Goal: Task Accomplishment & Management: Manage account settings

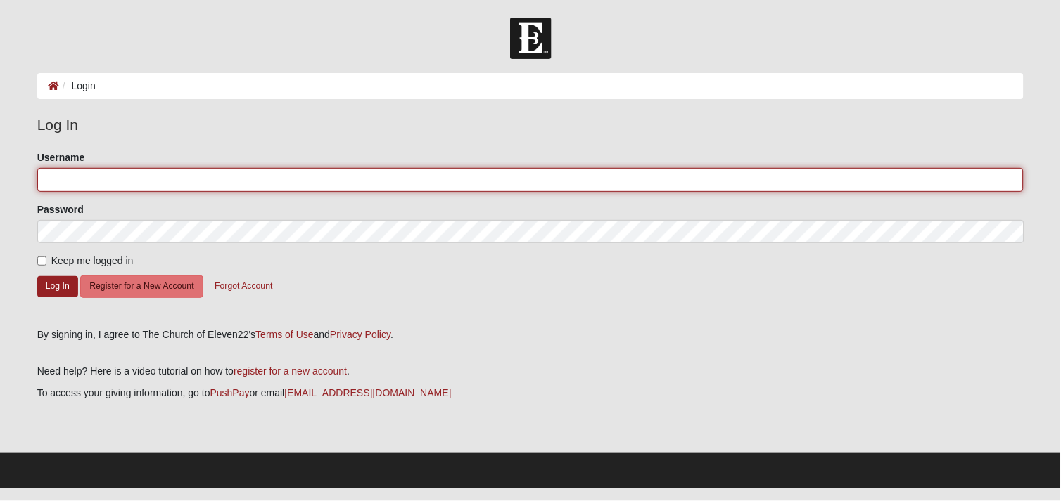
click at [60, 177] on input "Username" at bounding box center [530, 180] width 987 height 24
type input "ArnaJ"
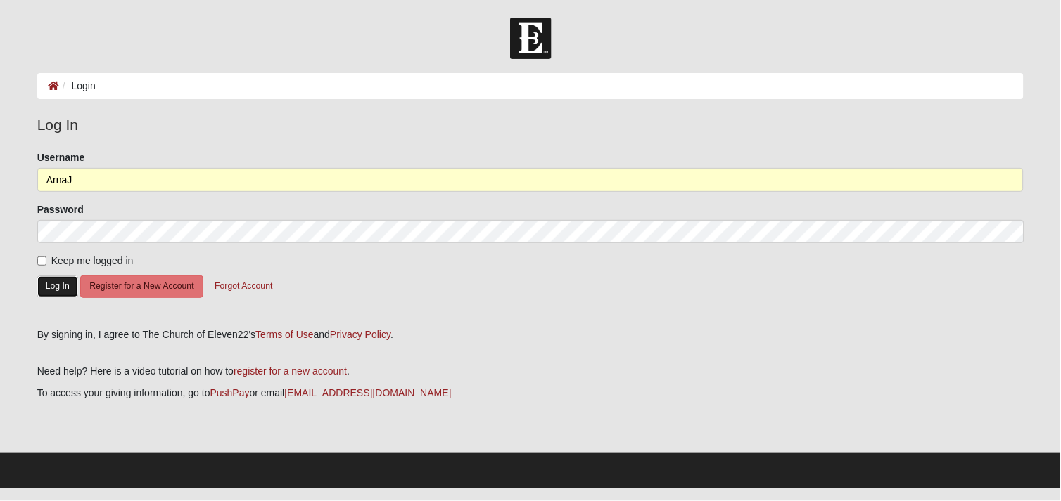
click at [43, 287] on button "Log In" at bounding box center [57, 286] width 41 height 20
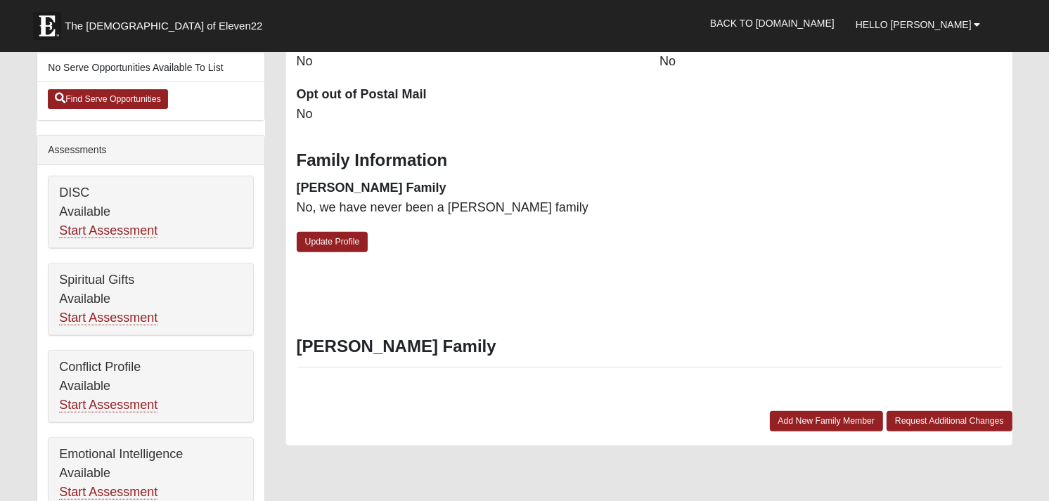
scroll to position [468, 0]
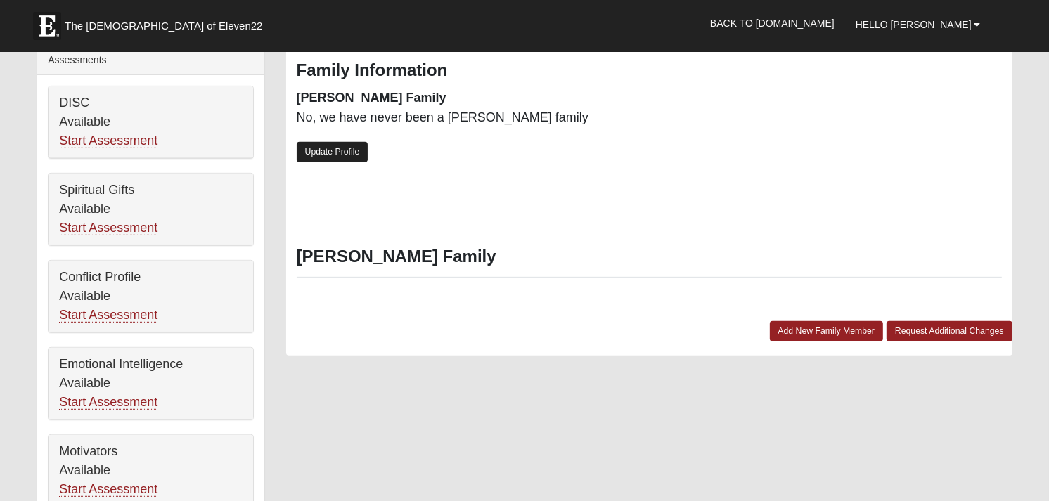
click at [327, 144] on link "Update Profile" at bounding box center [333, 152] width 72 height 20
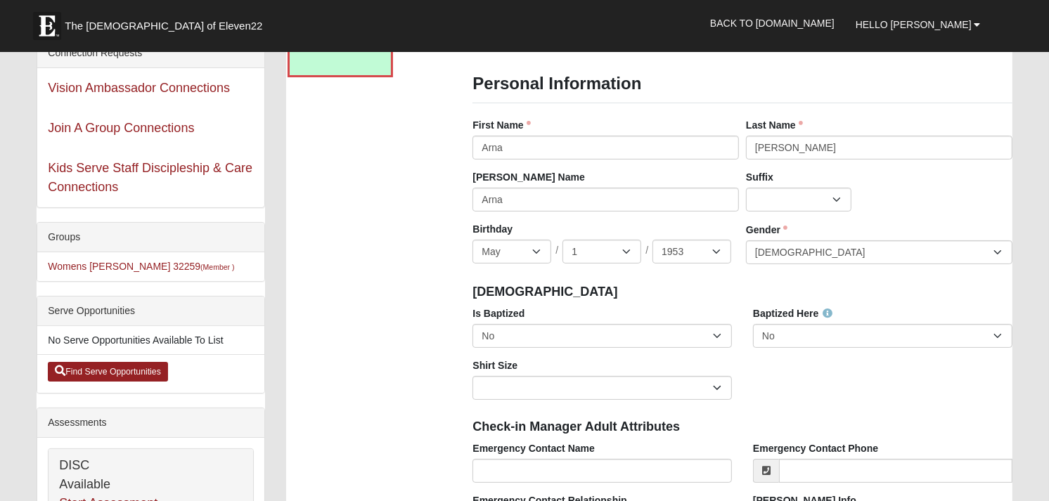
scroll to position [78, 0]
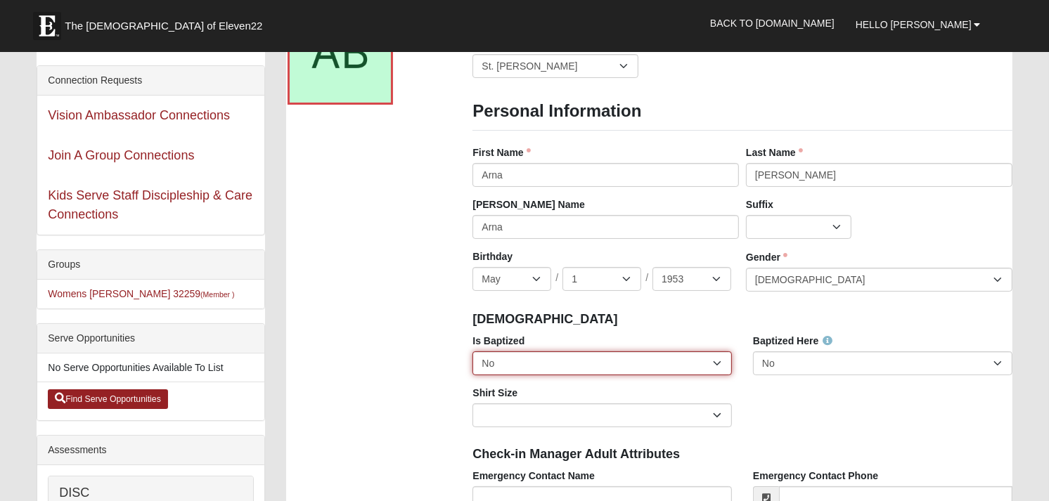
click at [523, 356] on select "No Yes" at bounding box center [603, 364] width 260 height 24
select select "True"
click at [473, 352] on select "No Yes" at bounding box center [603, 364] width 260 height 24
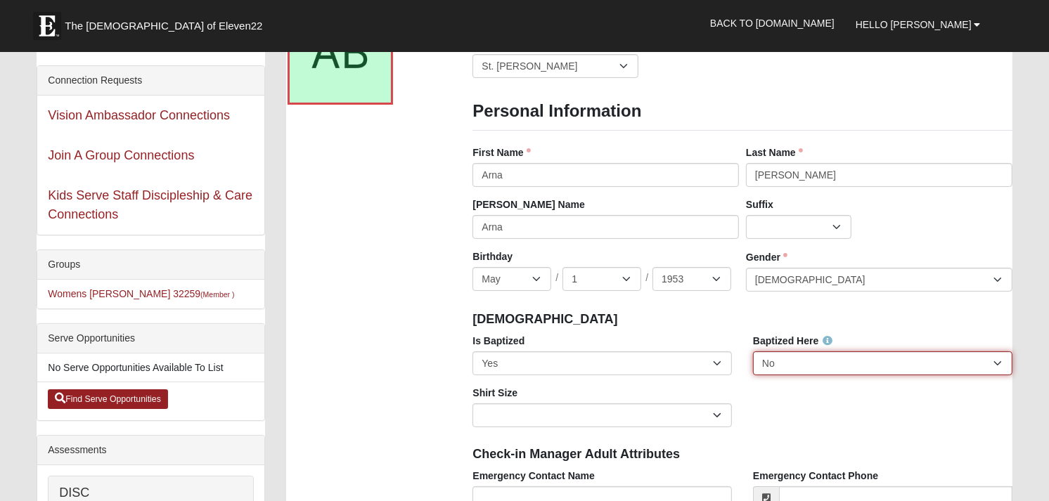
click at [1000, 362] on select "No Yes" at bounding box center [883, 364] width 260 height 24
click at [776, 366] on select "No Yes" at bounding box center [883, 364] width 260 height 24
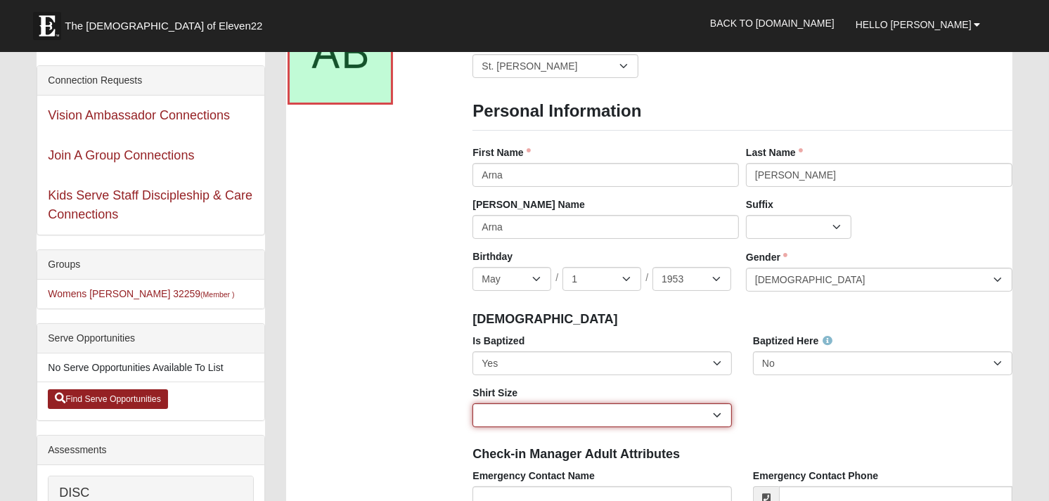
click at [715, 416] on select "Adult Small Adult Medium Adult Large Adult XL Adult XXL Adult 3XL Adult 4XL You…" at bounding box center [603, 416] width 260 height 24
select select "Adult XL"
click at [473, 404] on select "Adult Small Adult Medium Adult Large Adult XL Adult XXL Adult 3XL Adult 4XL You…" at bounding box center [603, 416] width 260 height 24
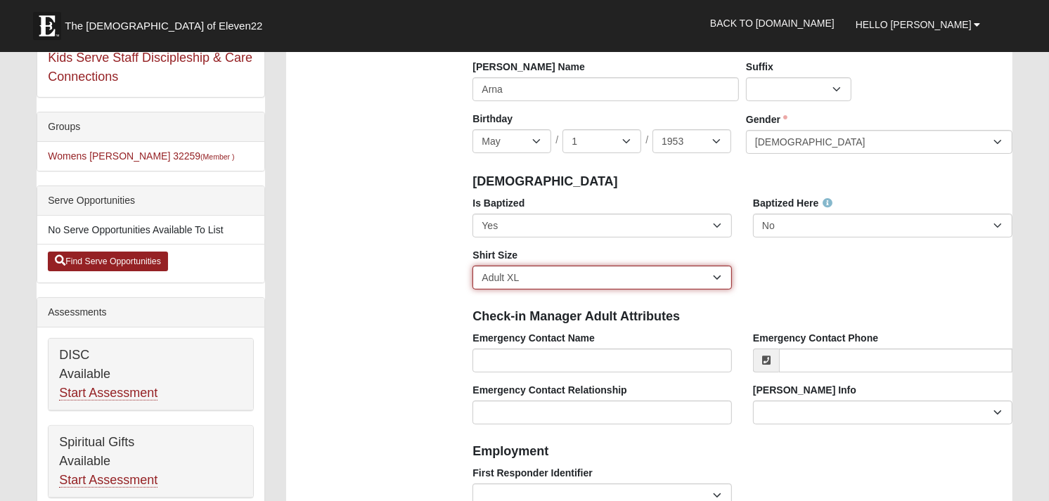
scroll to position [234, 0]
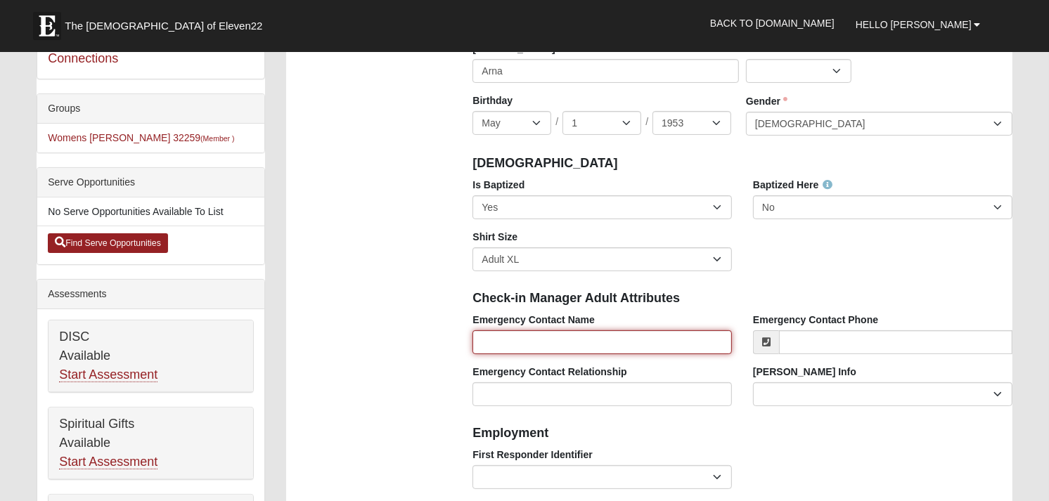
click at [592, 341] on input "Emergency Contact Name" at bounding box center [603, 343] width 260 height 24
click at [594, 341] on input "Emergency Contact Name" at bounding box center [603, 343] width 260 height 24
type input "p"
type input "L"
type input "[PERSON_NAME]"
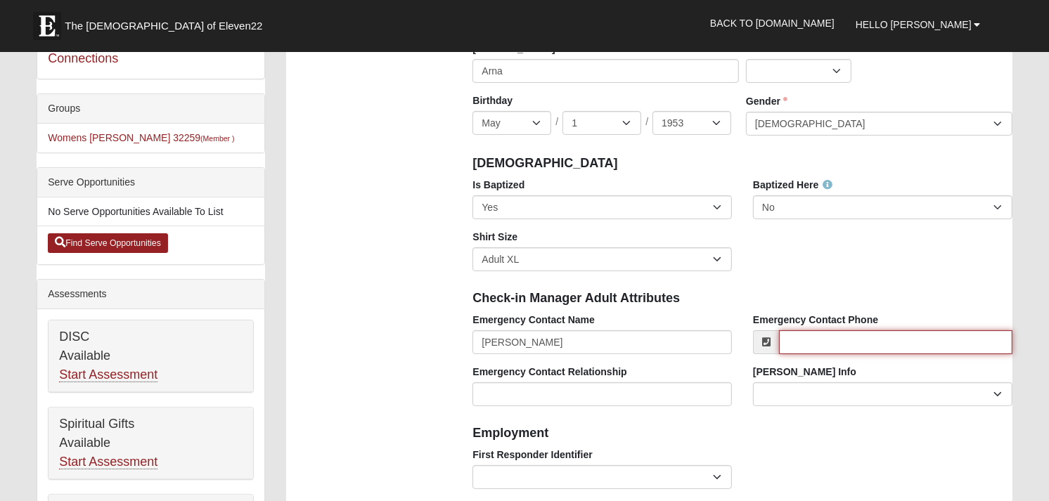
click at [855, 343] on input "Emergency Contact Phone" at bounding box center [896, 343] width 234 height 24
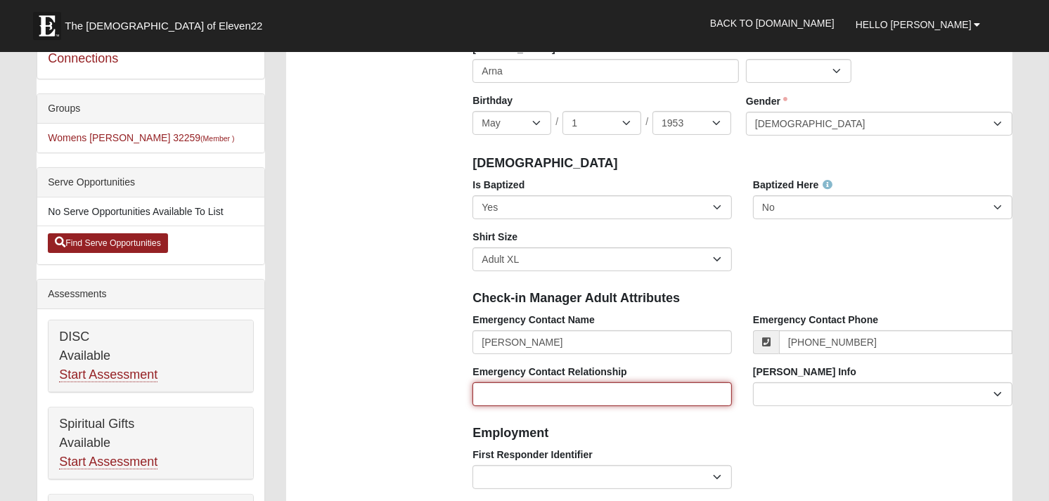
type input "[PHONE_NUMBER]"
click at [515, 402] on input "Emergency Contact Relationship" at bounding box center [603, 395] width 260 height 24
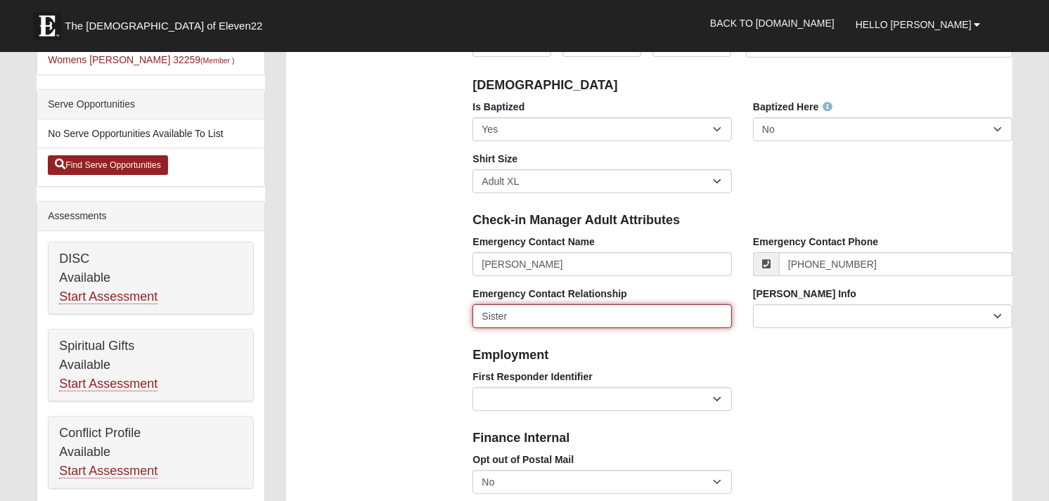
type input "Sister"
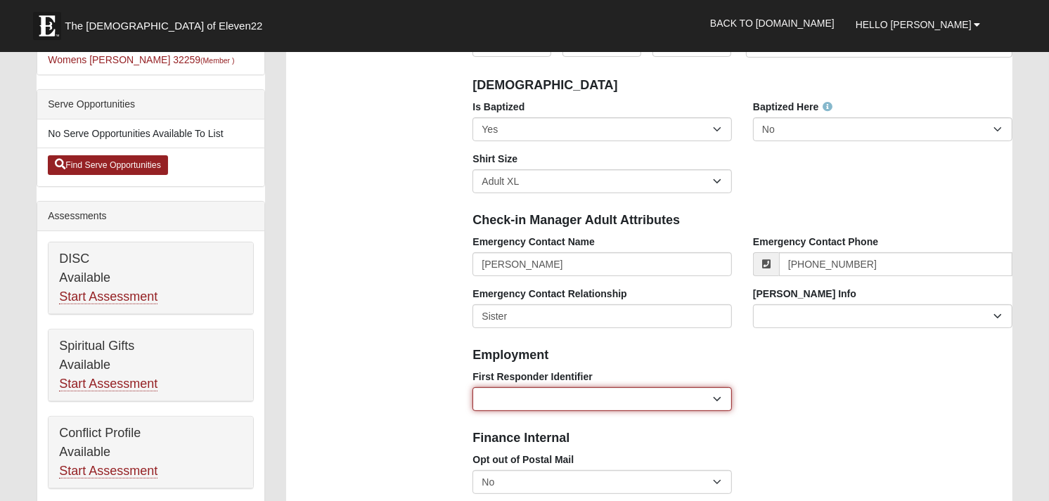
click at [714, 398] on select "EMT | Paramedic | Medical Firefighter | Fire Department Police Officer | Sherif…" at bounding box center [603, 400] width 260 height 24
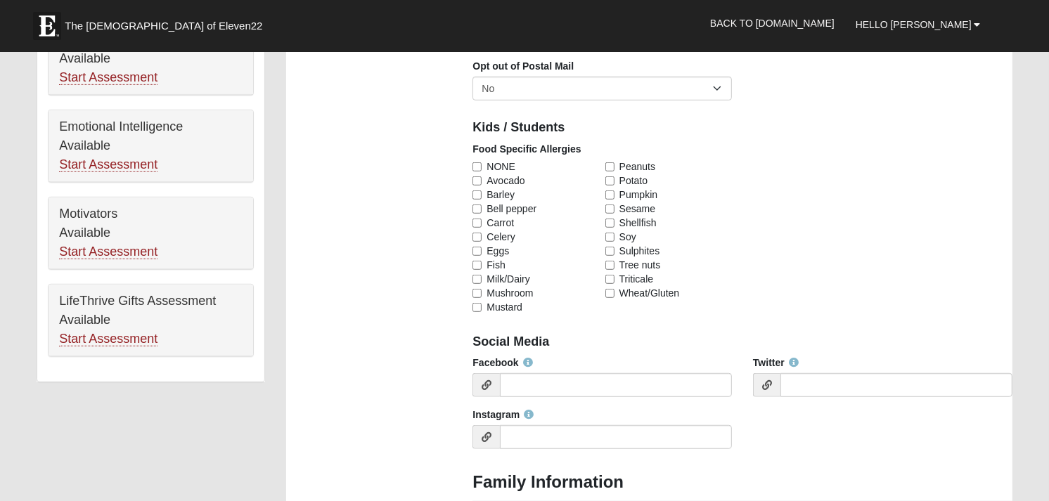
scroll to position [781, 0]
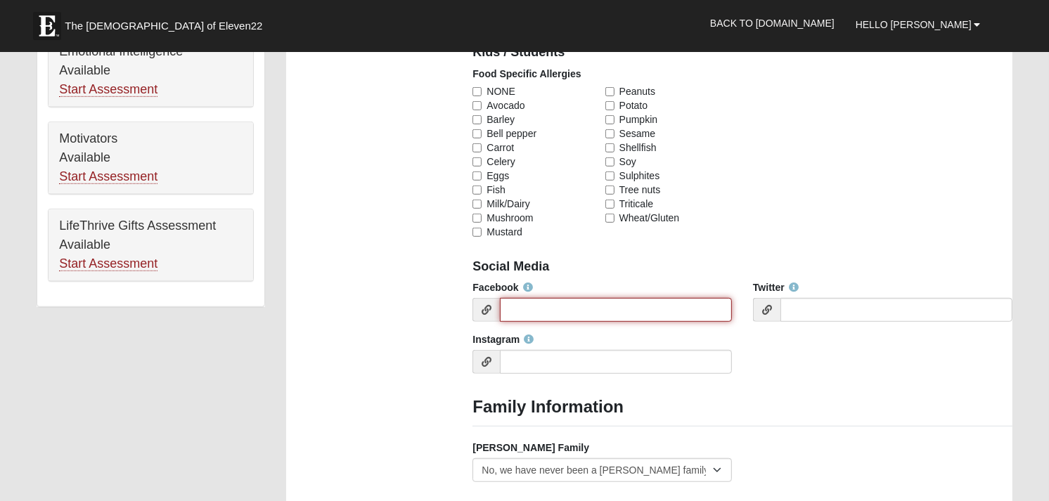
click at [592, 317] on input "Facebook" at bounding box center [616, 310] width 232 height 24
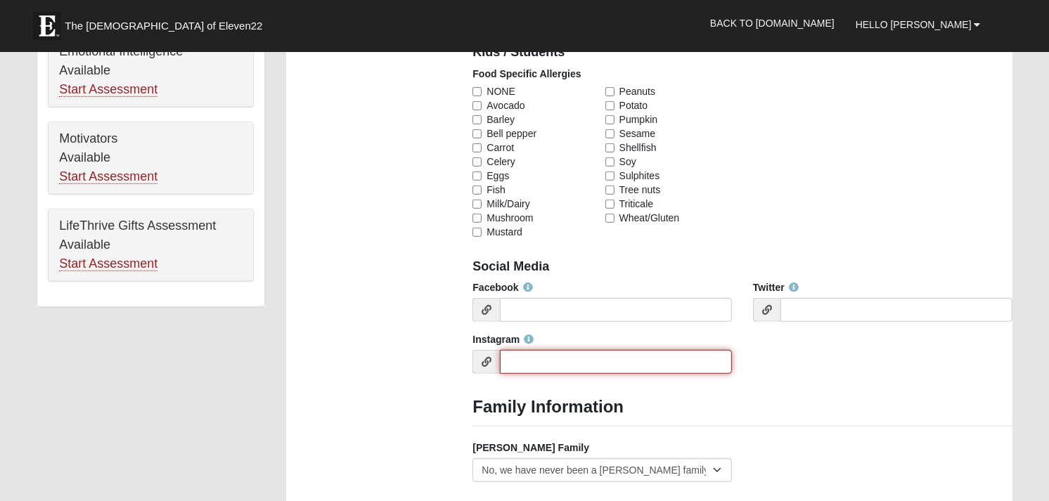
click at [593, 356] on input "Instagram" at bounding box center [616, 362] width 232 height 24
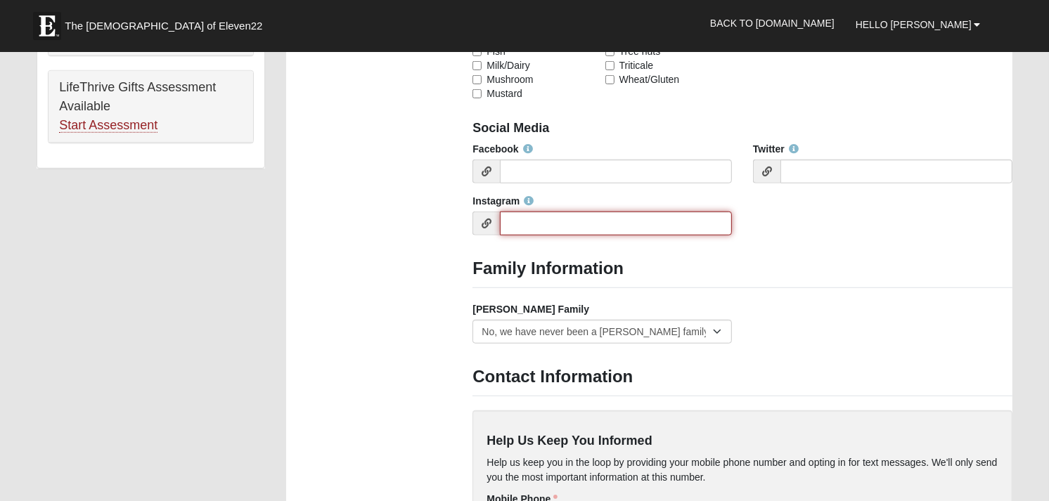
scroll to position [938, 0]
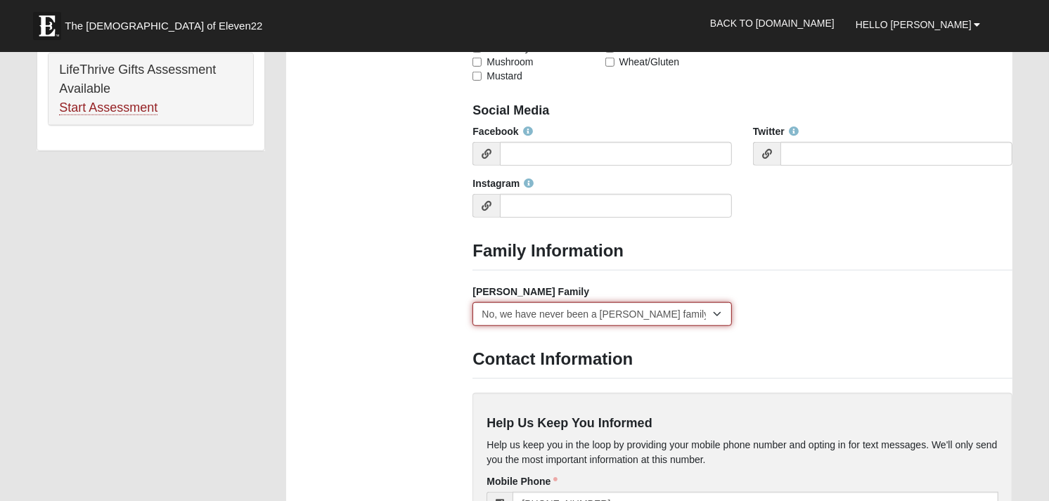
click at [715, 314] on select "Yes, we are a current foster family No, we are a former foster family No, we ha…" at bounding box center [603, 314] width 260 height 24
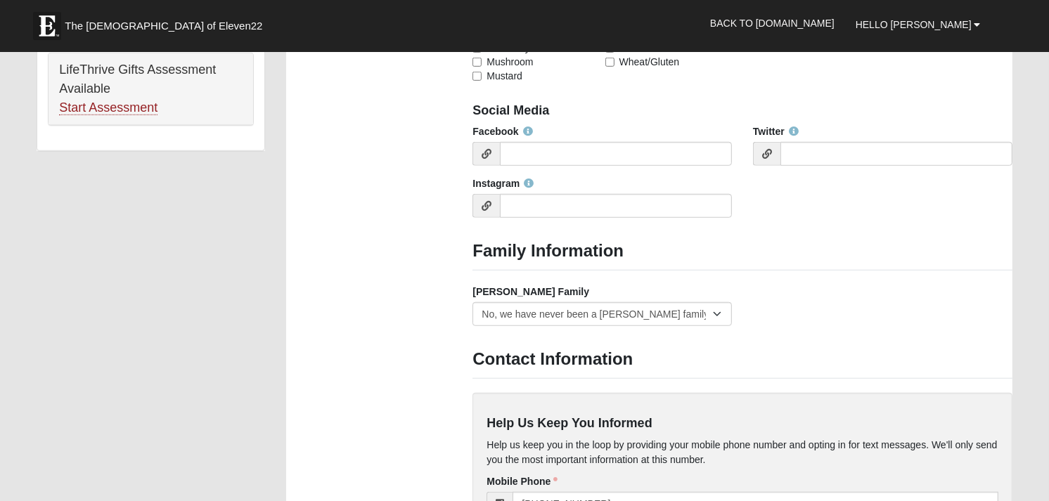
click at [869, 314] on div "Foster Family Yes, we are a current foster family No, we are a former foster fa…" at bounding box center [742, 311] width 561 height 52
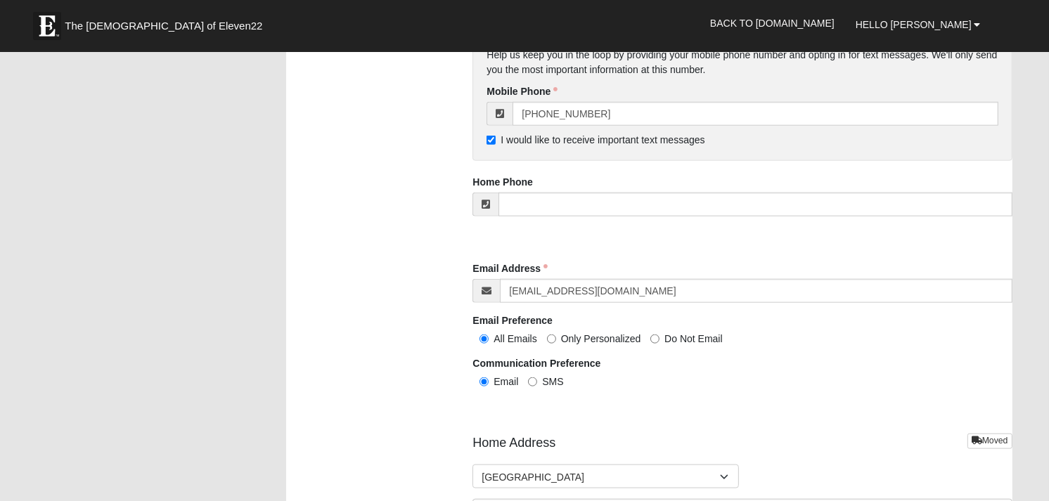
scroll to position [1407, 0]
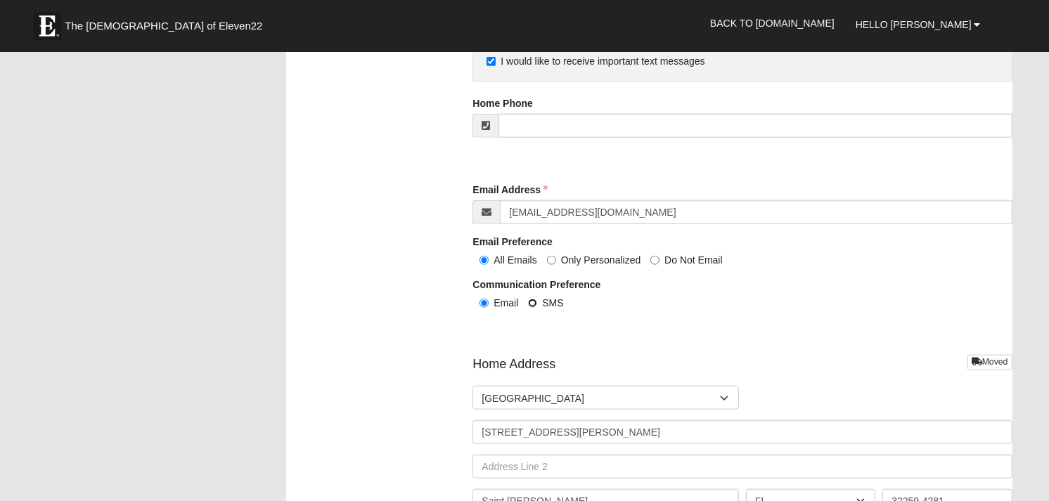
click at [531, 300] on input "SMS" at bounding box center [532, 303] width 9 height 9
radio input "true"
click at [483, 304] on input "Email" at bounding box center [484, 303] width 9 height 9
radio input "true"
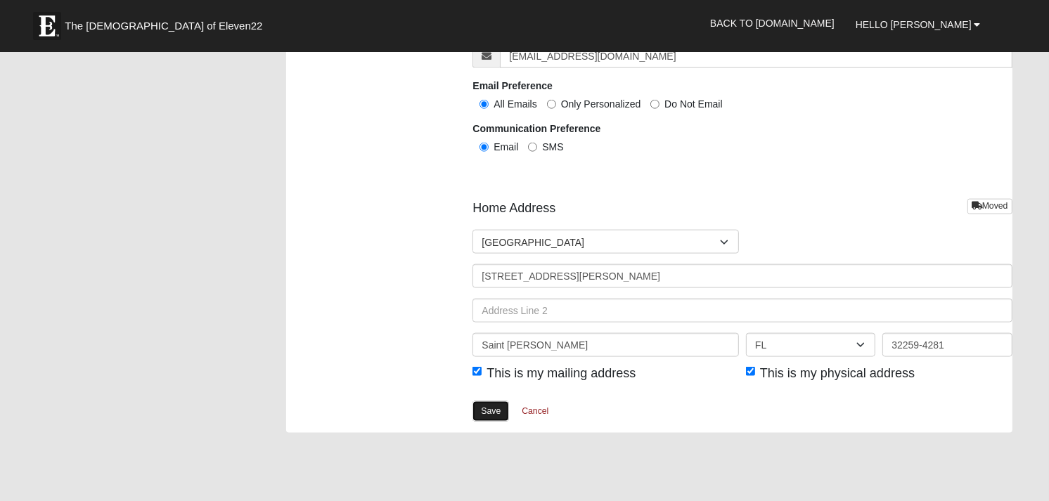
click at [479, 405] on link "Save" at bounding box center [491, 412] width 37 height 20
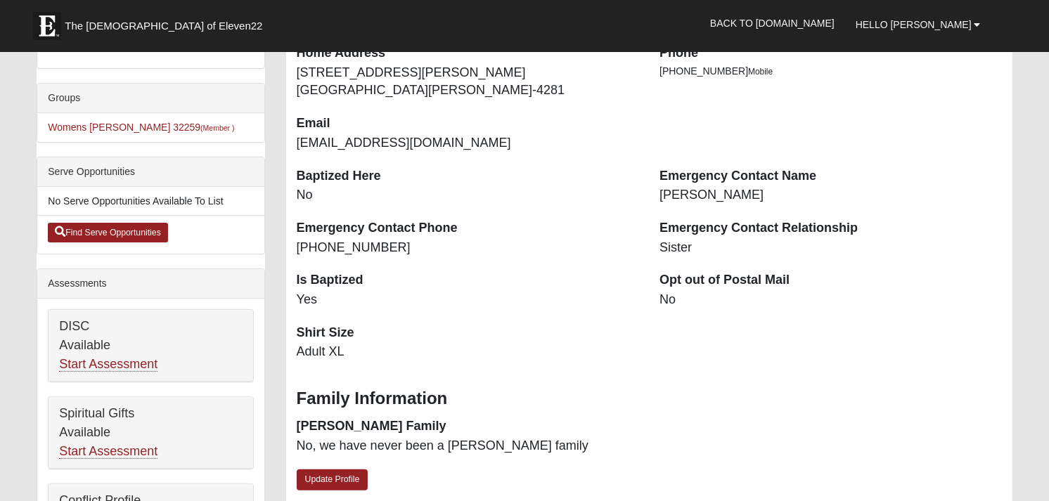
scroll to position [156, 0]
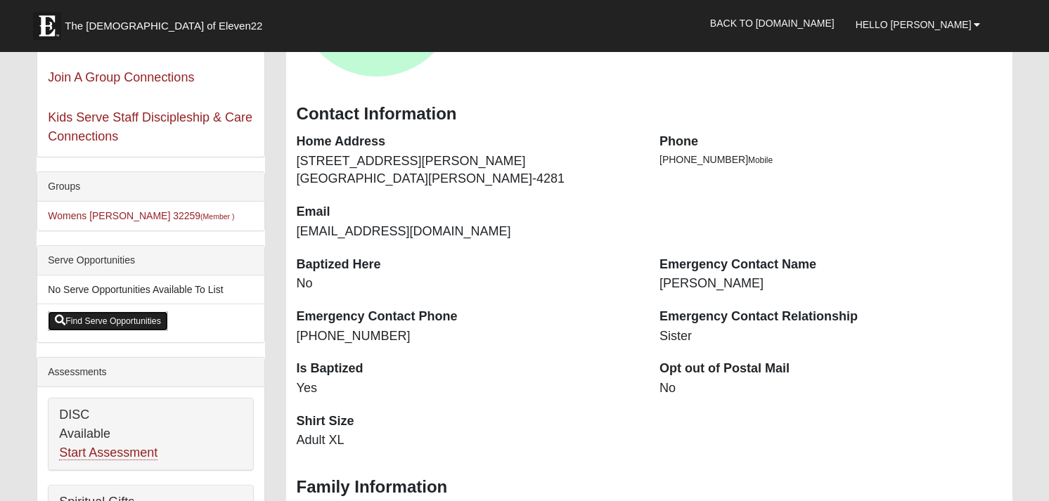
click at [124, 319] on link "Find Serve Opportunities" at bounding box center [108, 322] width 120 height 20
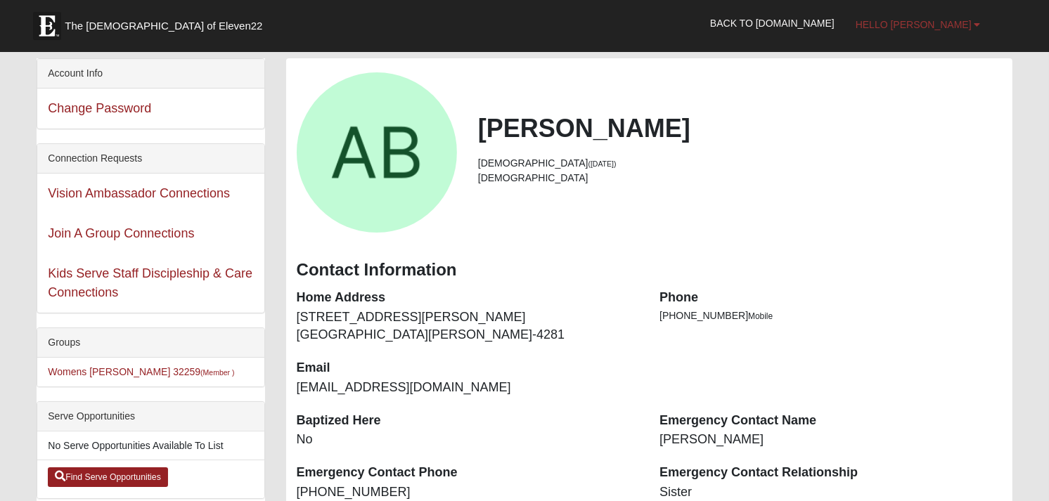
click at [946, 20] on span "Hello [PERSON_NAME]" at bounding box center [914, 24] width 116 height 11
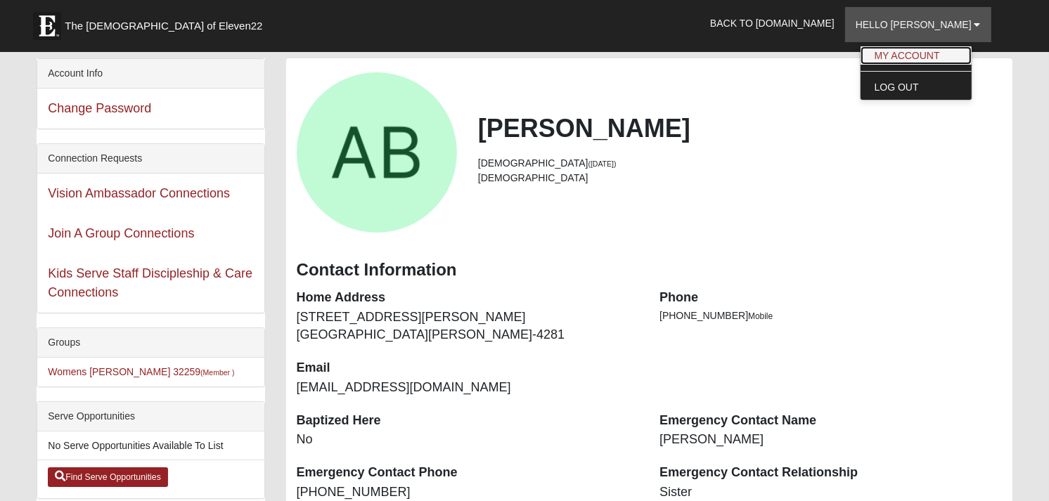
click at [928, 53] on link "My Account" at bounding box center [916, 55] width 111 height 18
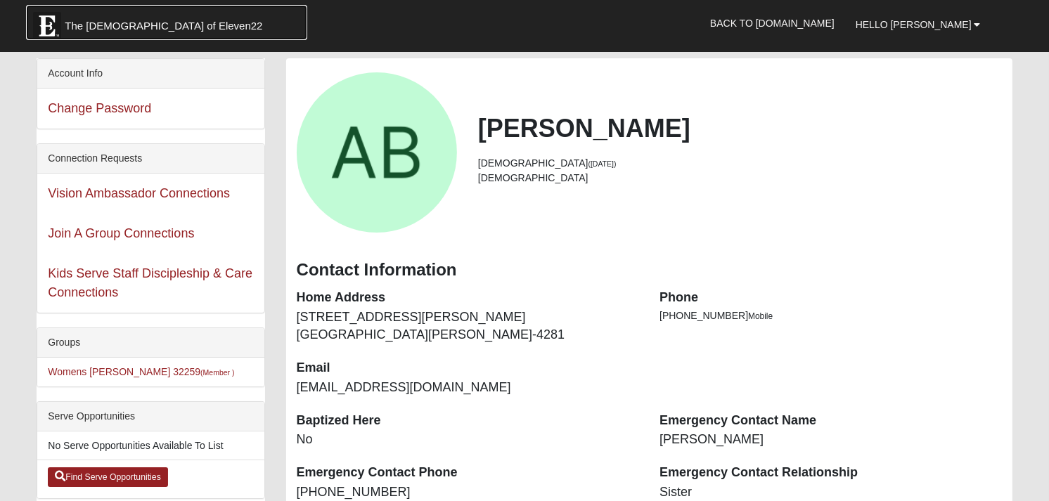
click at [149, 23] on span "The [DEMOGRAPHIC_DATA] of Eleven22" at bounding box center [164, 26] width 198 height 14
